Goal: Navigation & Orientation: Go to known website

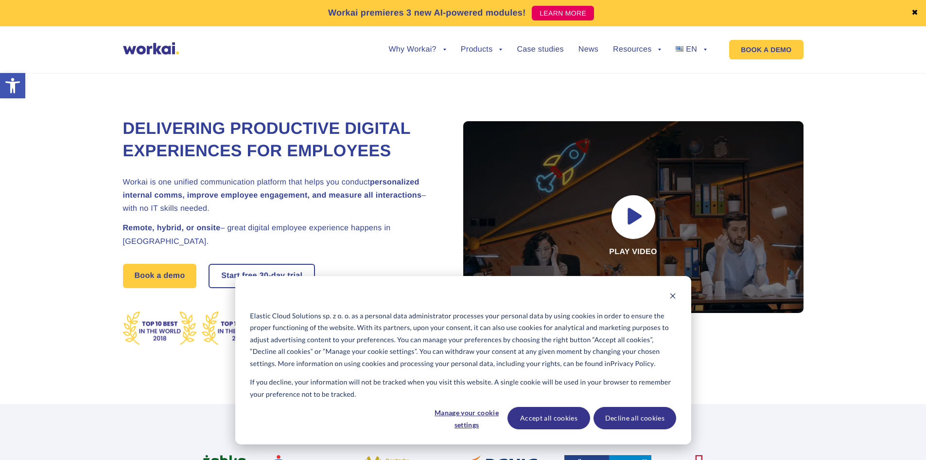
click at [830, 114] on div "Delivering Productive Digital Experiences for Employees Workai is one unified c…" at bounding box center [463, 227] width 907 height 353
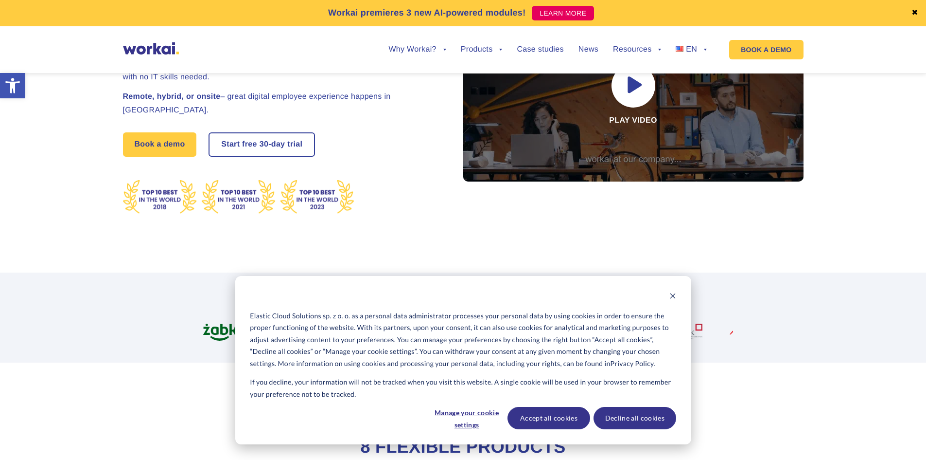
scroll to position [146, 0]
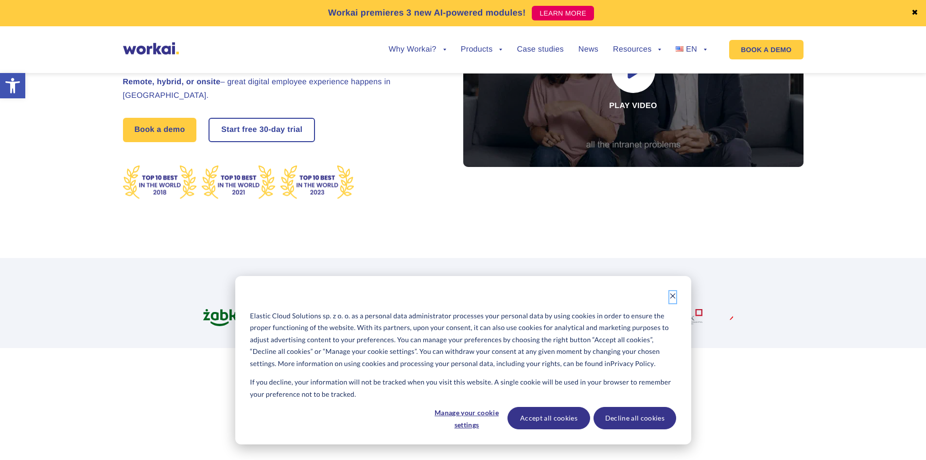
click at [673, 294] on icon "Dismiss cookie banner" at bounding box center [673, 295] width 7 height 7
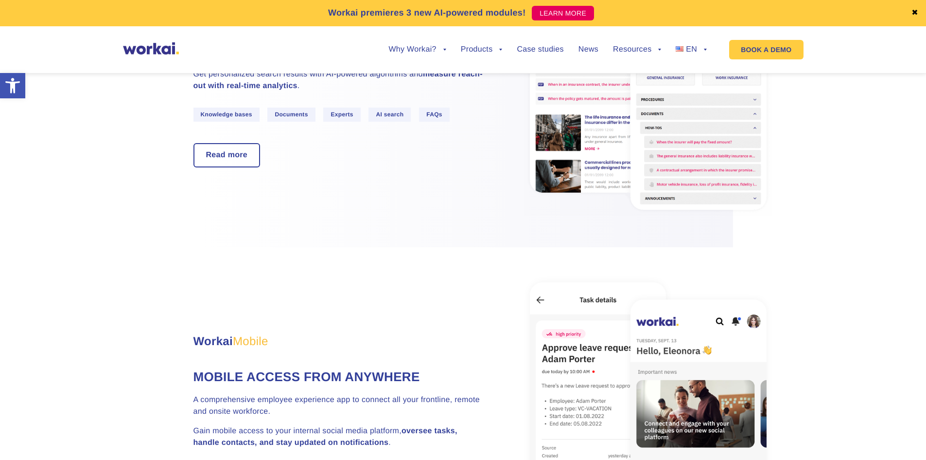
scroll to position [1264, 0]
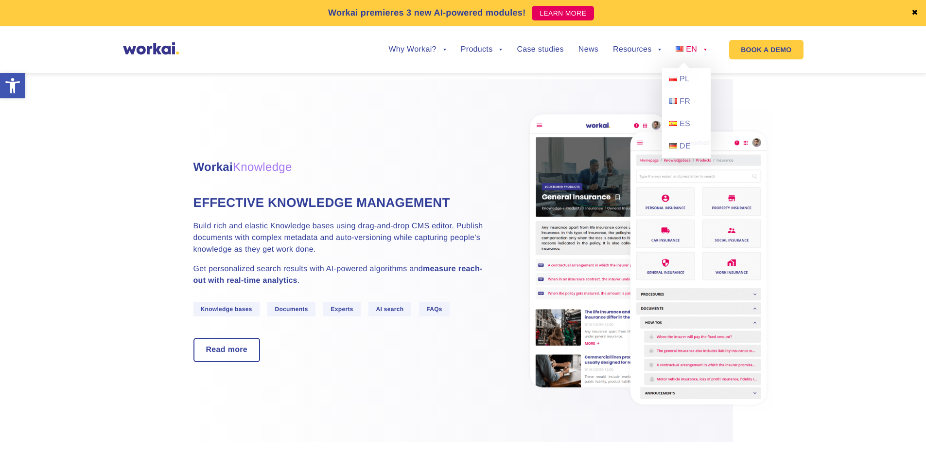
click at [706, 48] on link "EN" at bounding box center [691, 50] width 31 height 8
click at [680, 83] on span "PL" at bounding box center [685, 79] width 10 height 8
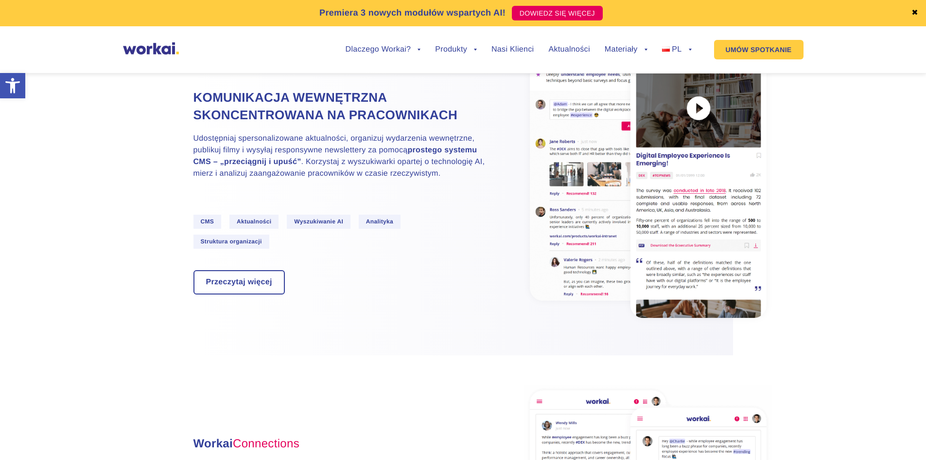
scroll to position [681, 0]
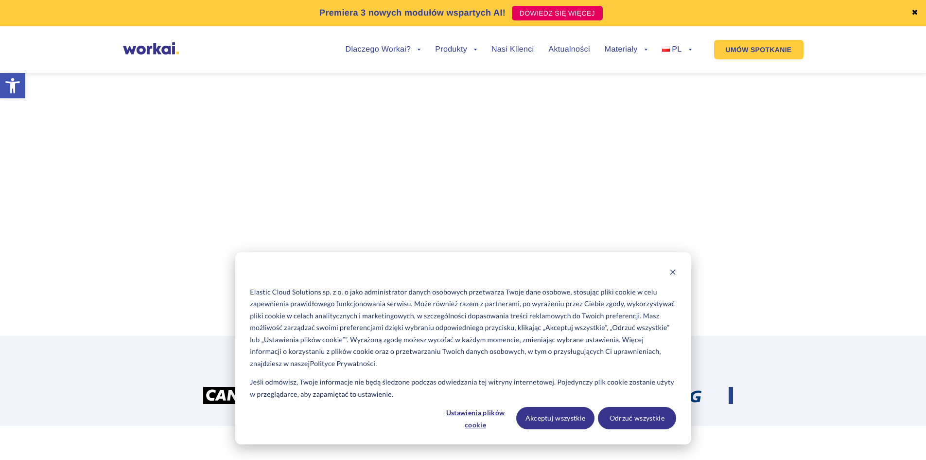
scroll to position [243, 0]
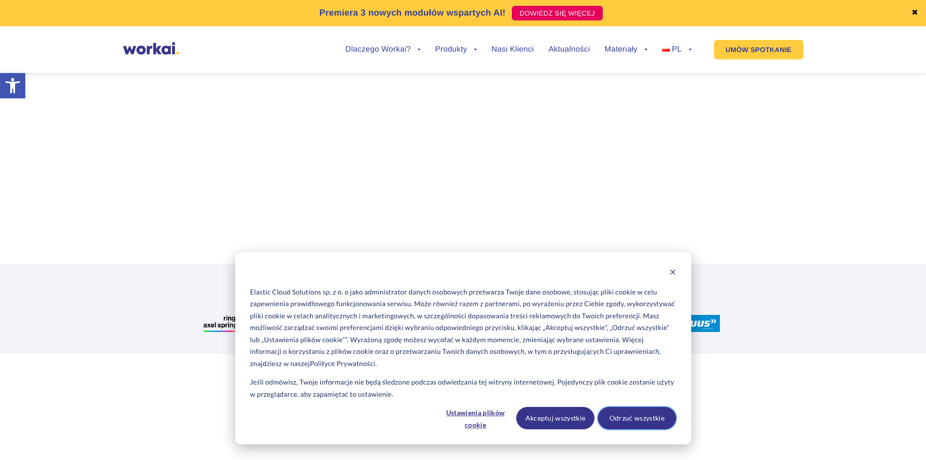
click at [614, 415] on button "Odrzuć wszystkie" at bounding box center [637, 418] width 78 height 22
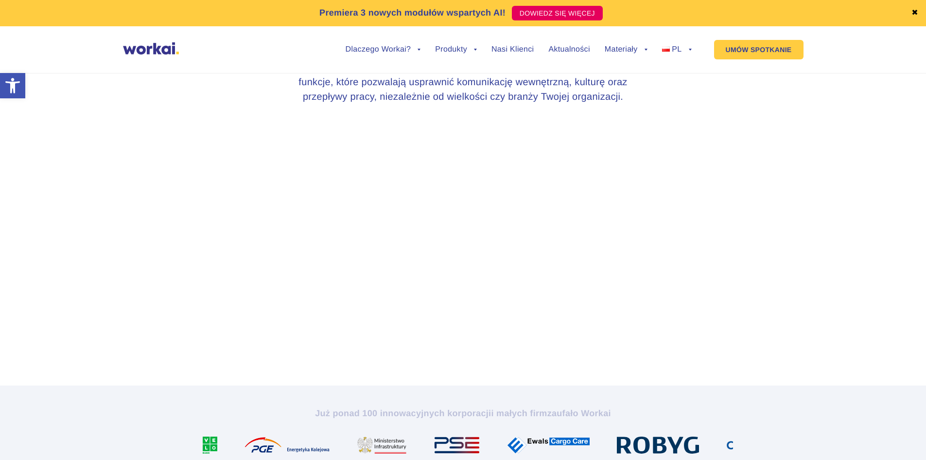
scroll to position [0, 0]
